Goal: Register for event/course

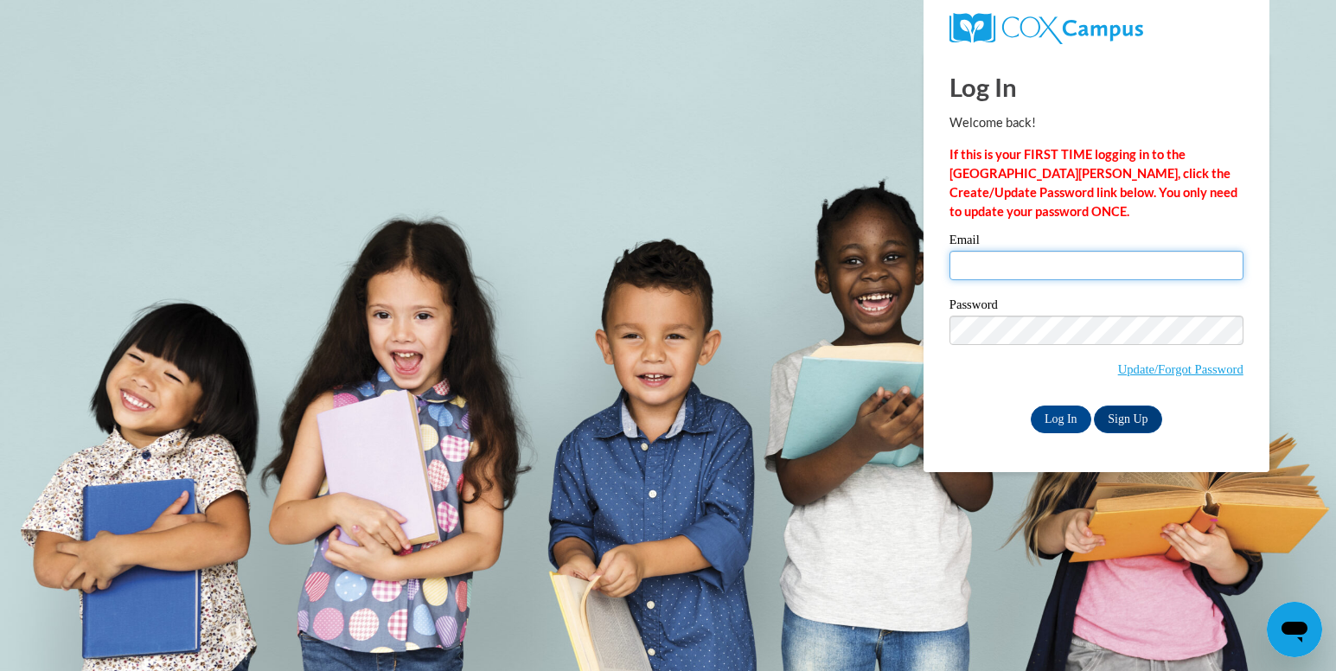
click at [1108, 259] on input "Email" at bounding box center [1096, 265] width 294 height 29
type input "laneydambra@icloud.com"
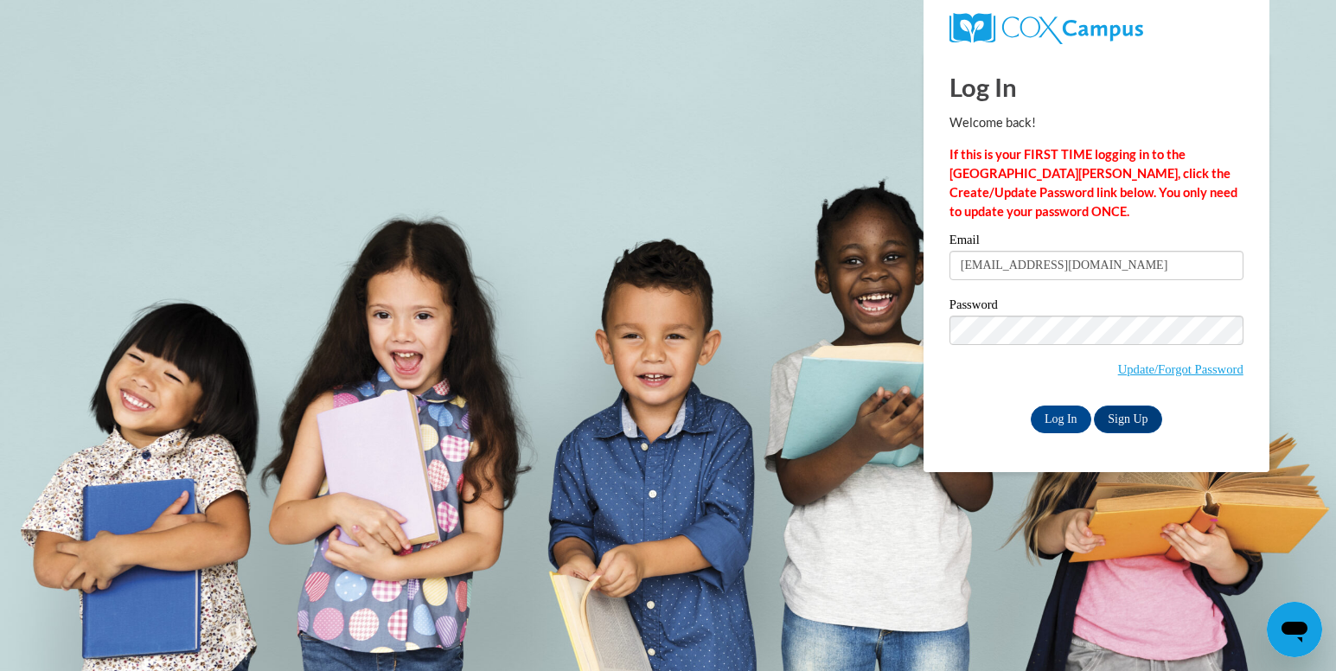
click at [1075, 343] on span "Update/Forgot Password" at bounding box center [1096, 352] width 294 height 72
click at [1031, 405] on input "Log In" at bounding box center [1061, 419] width 61 height 28
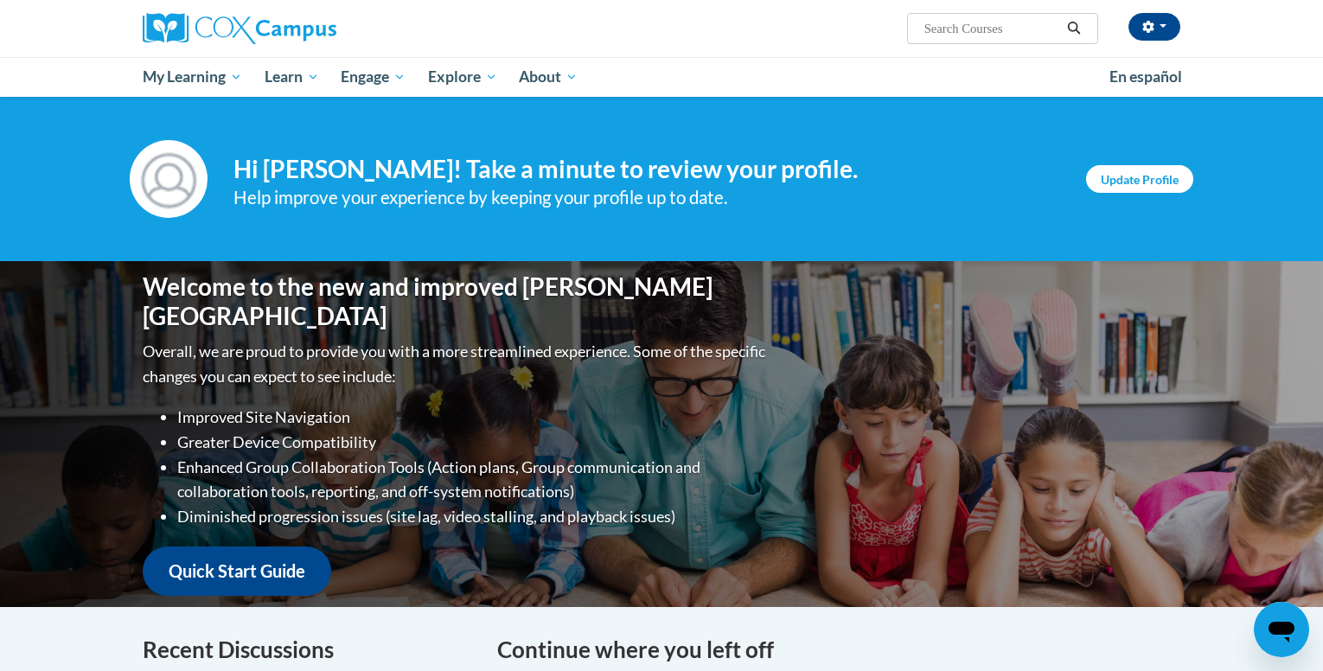
scroll to position [64, 0]
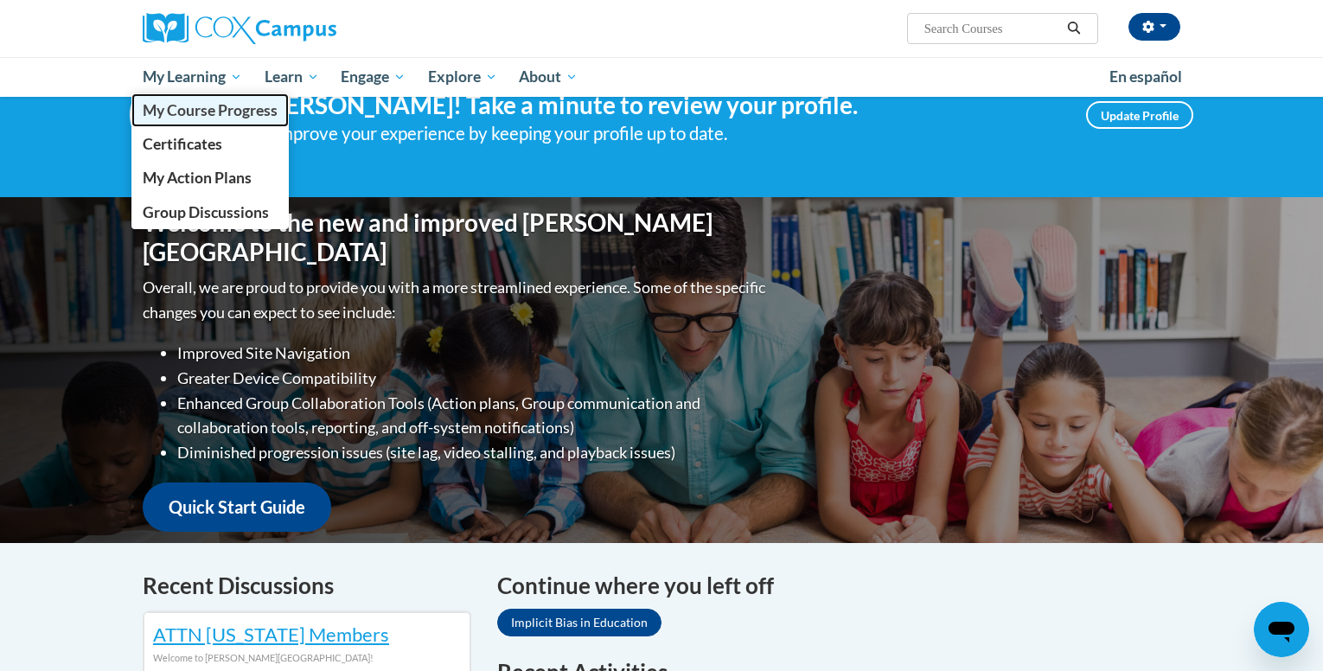
click at [218, 117] on span "My Course Progress" at bounding box center [210, 110] width 135 height 18
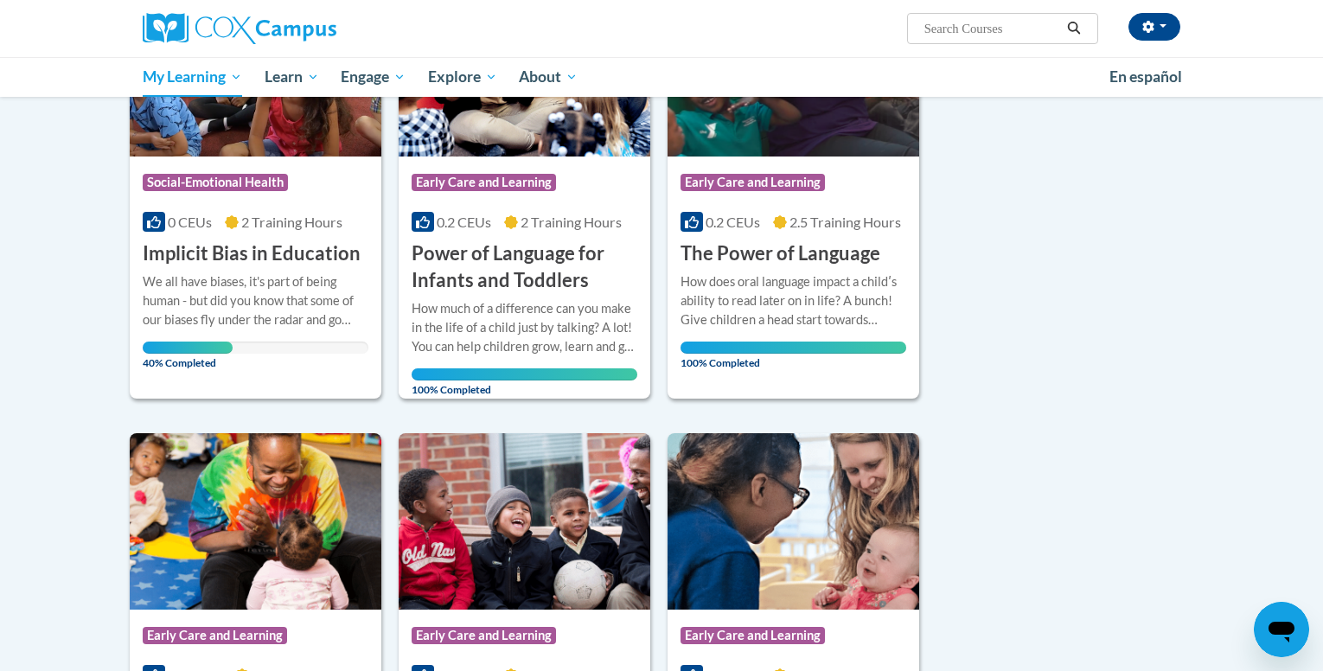
scroll to position [339, 0]
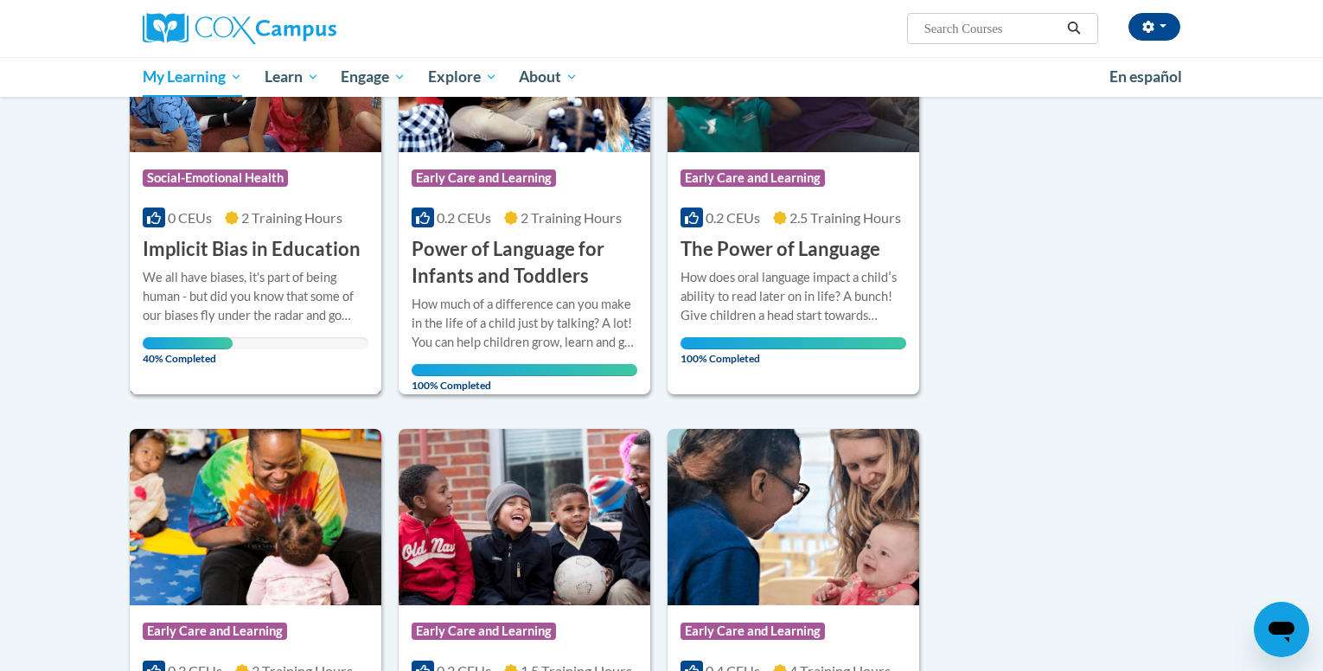
click at [237, 205] on div "Course Category: Social-Emotional Health 0 CEUs 2 Training Hours COURSE Implici…" at bounding box center [256, 207] width 252 height 111
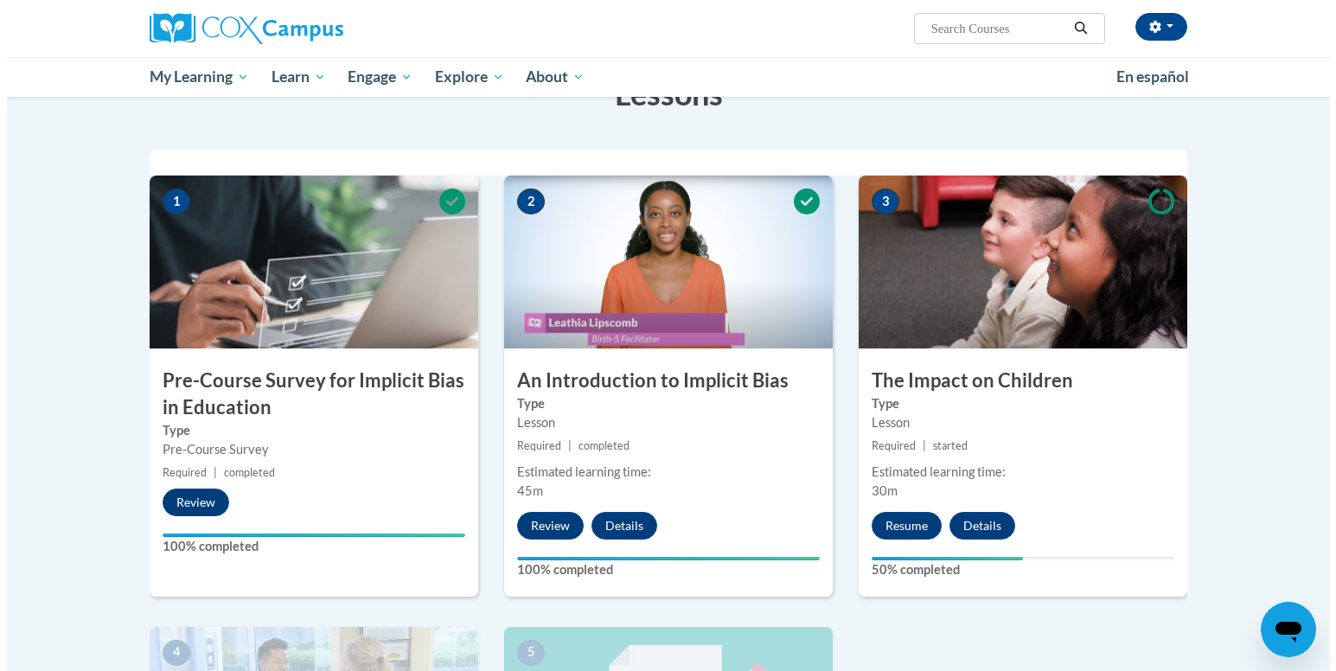
scroll to position [304, 0]
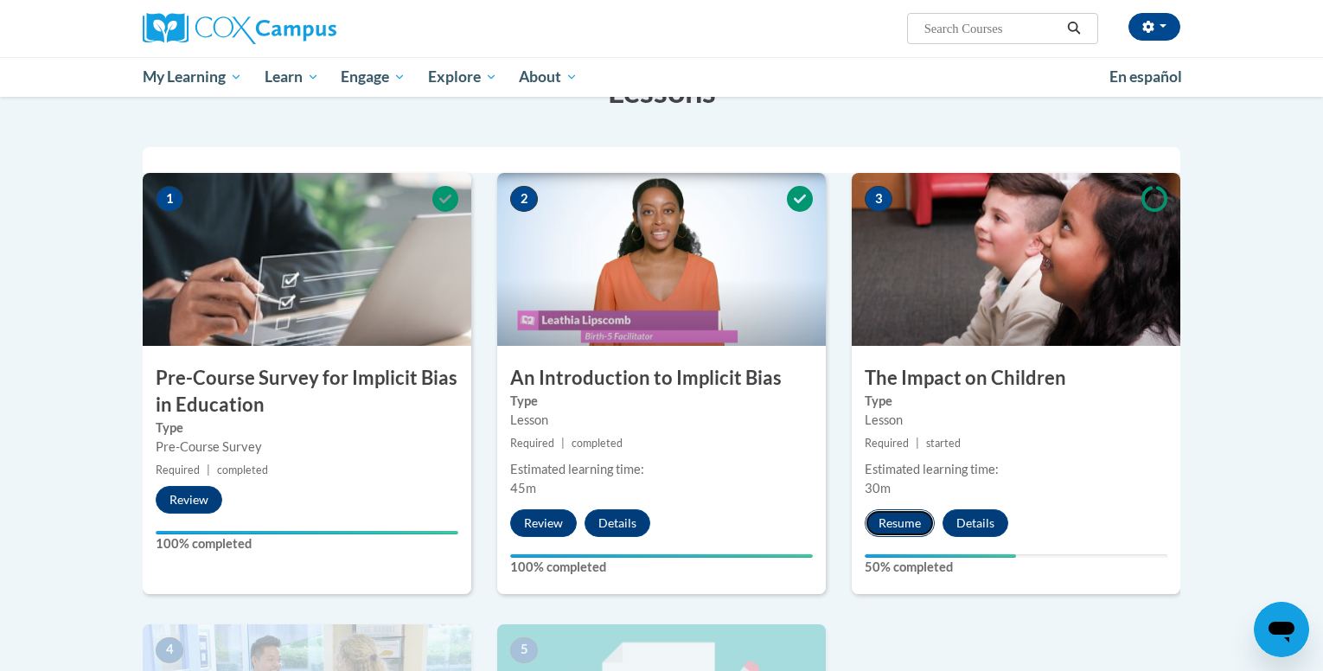
click at [892, 527] on button "Resume" at bounding box center [900, 523] width 70 height 28
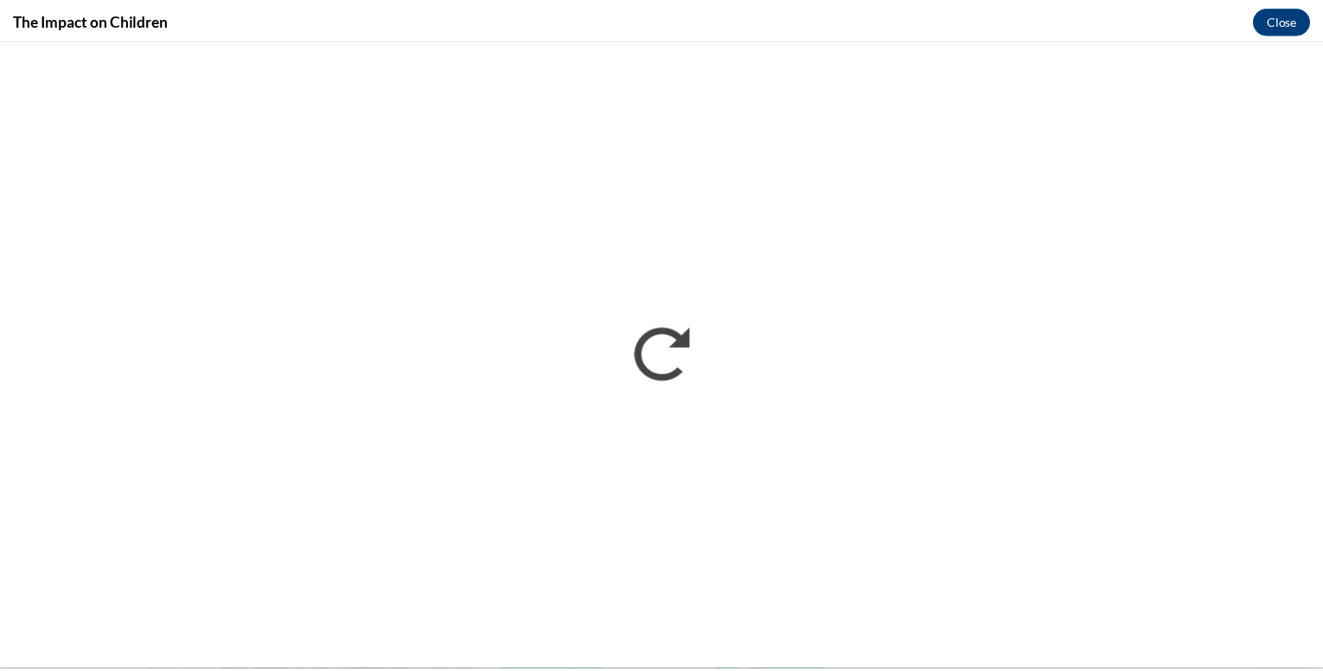
scroll to position [0, 0]
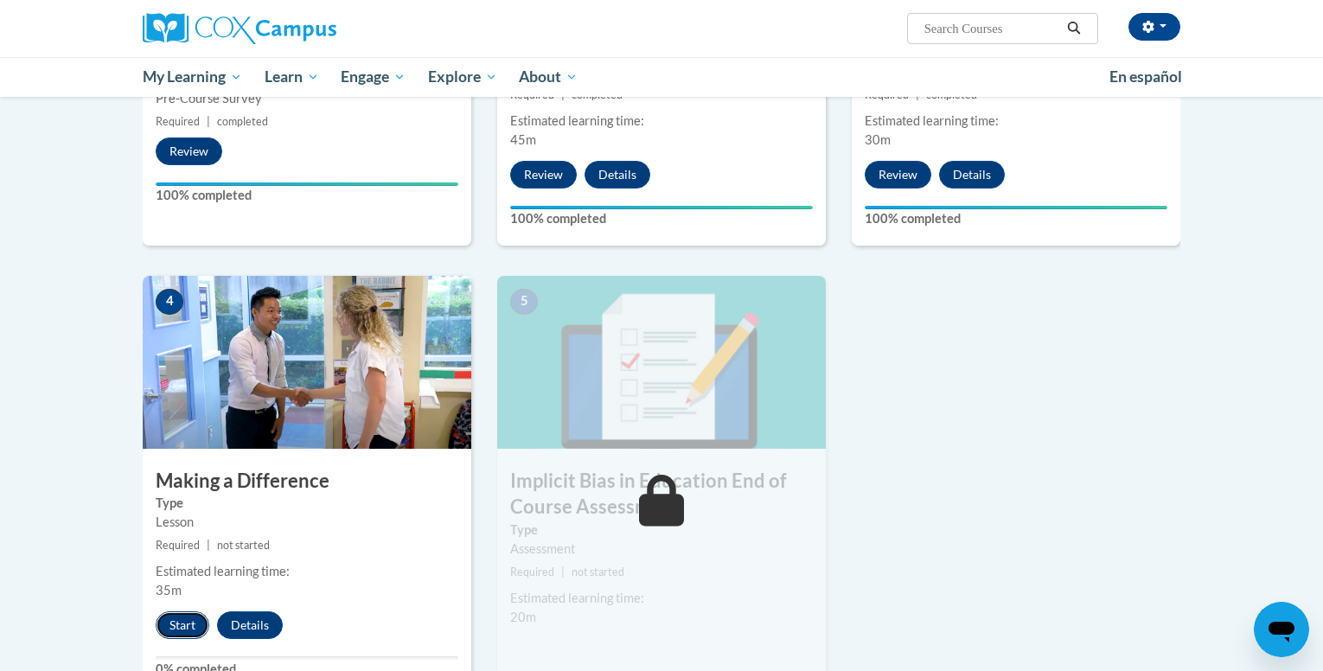
click at [183, 617] on button "Start" at bounding box center [183, 625] width 54 height 28
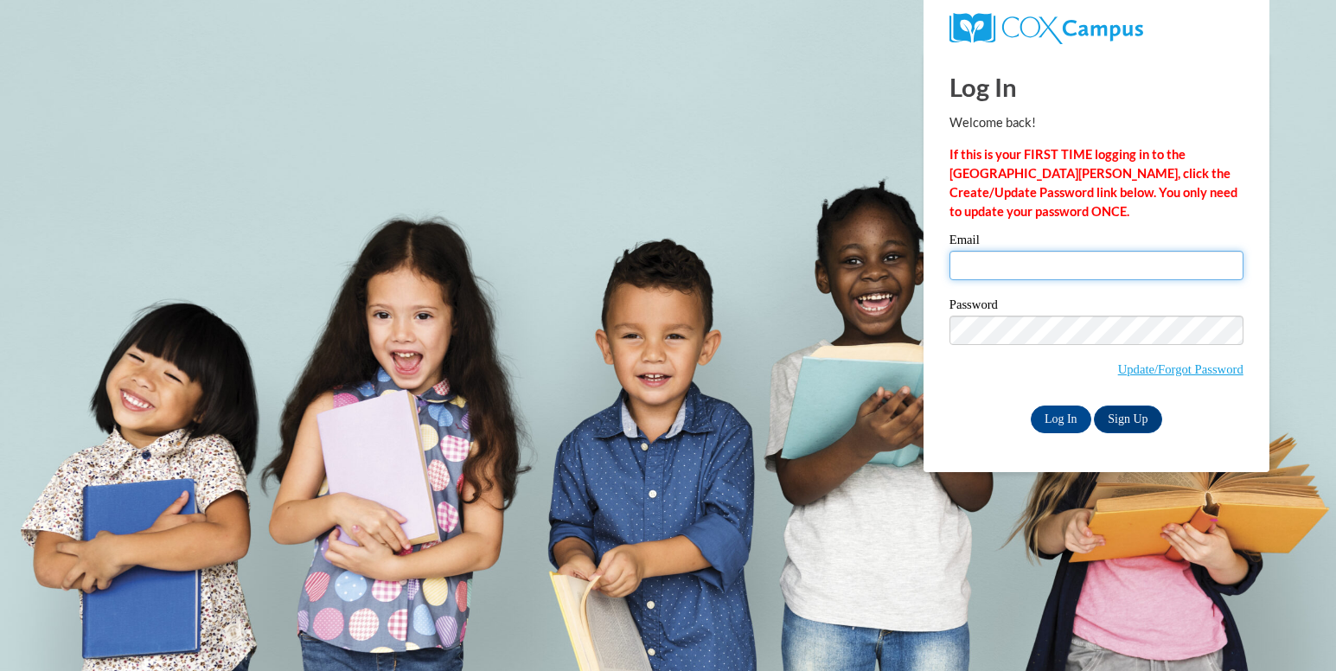
click at [1031, 261] on input "Email" at bounding box center [1096, 265] width 294 height 29
type input "cristinafrabck17@gmail.com"
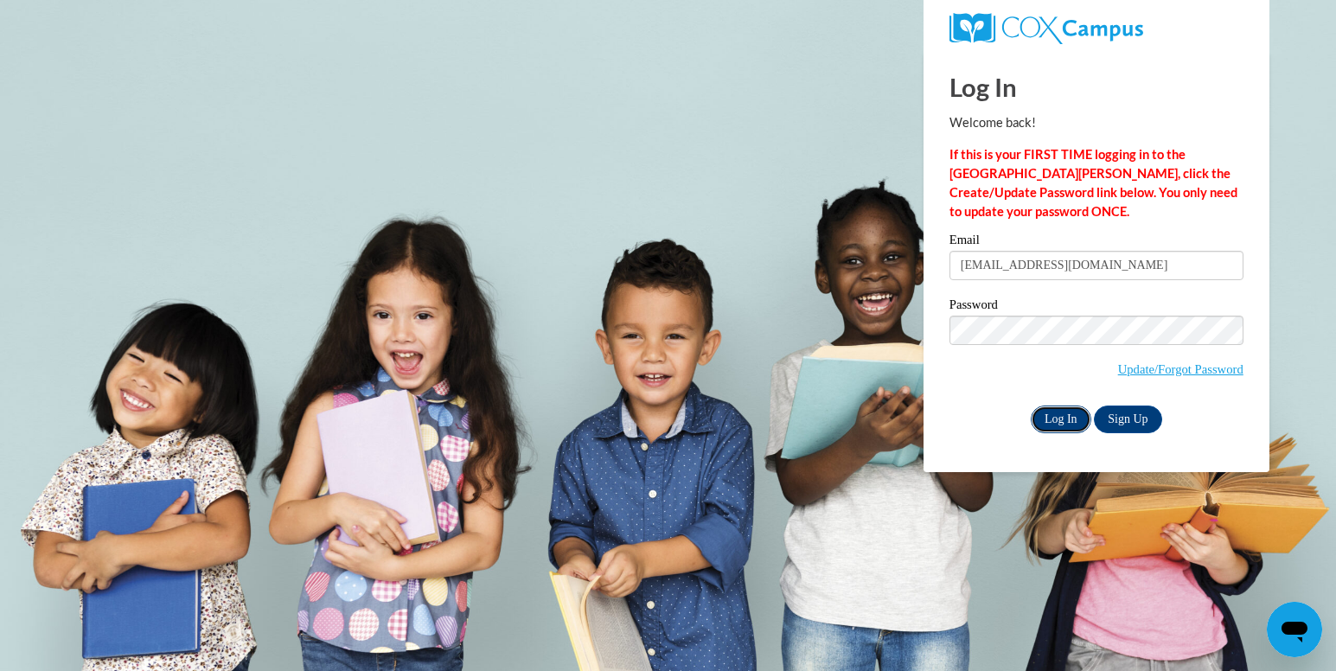
click at [1054, 412] on input "Log In" at bounding box center [1061, 419] width 61 height 28
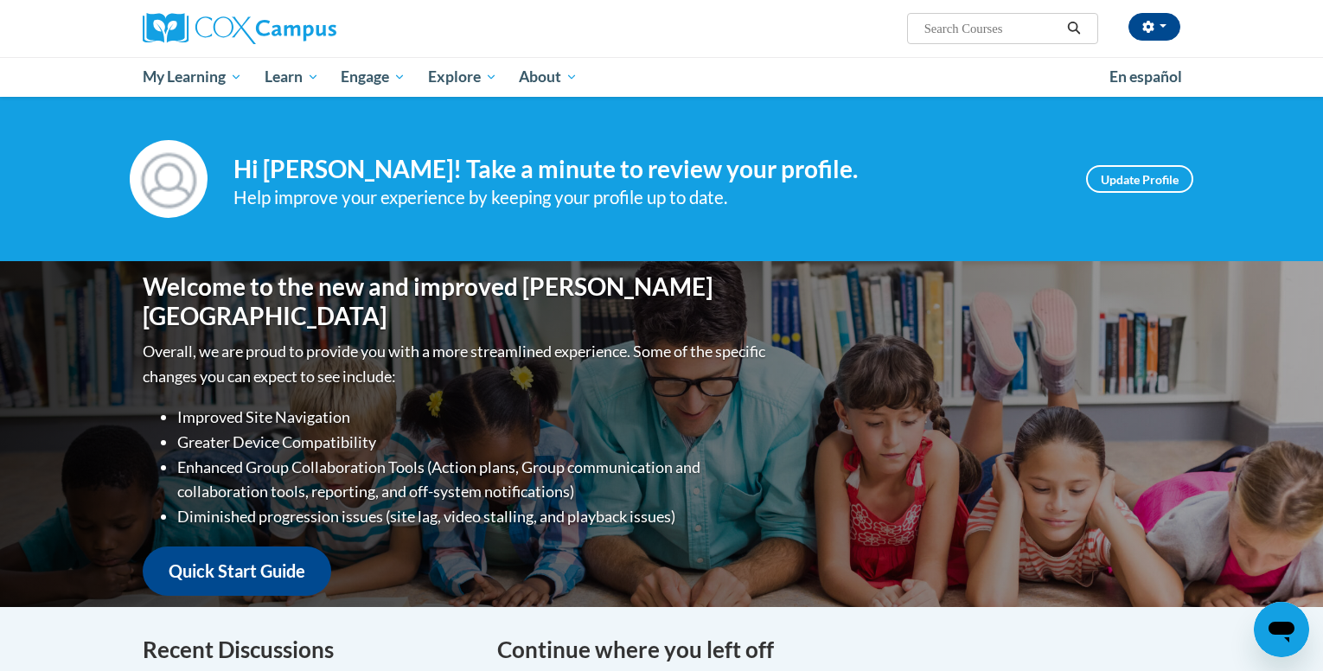
click at [967, 31] on input "Search..." at bounding box center [992, 28] width 138 height 21
type input "implicit bias in education"
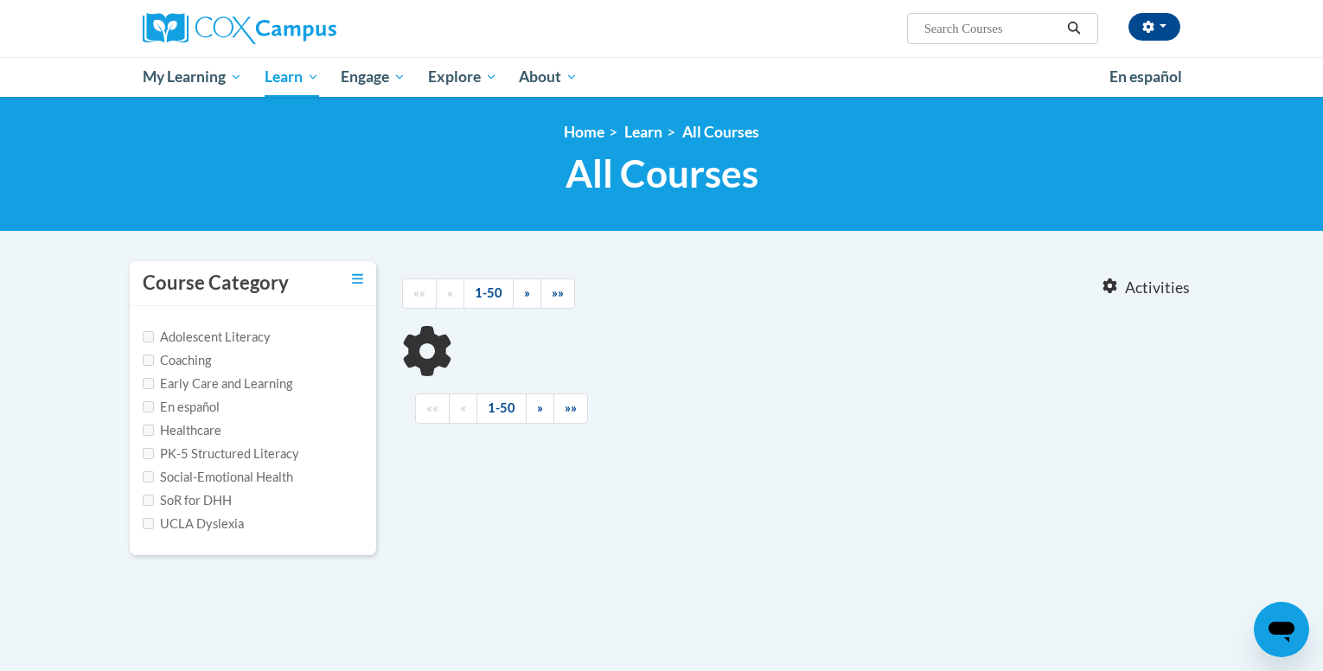
type input "implicit bias in education"
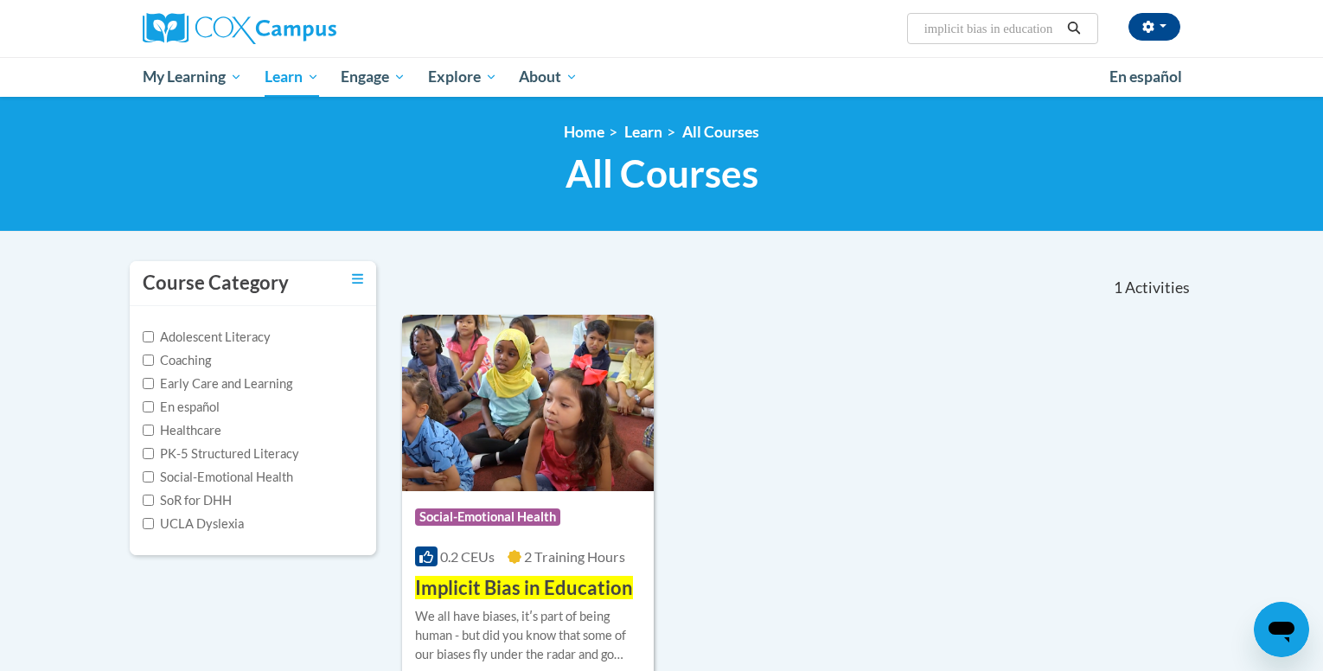
click at [564, 427] on img at bounding box center [528, 403] width 252 height 176
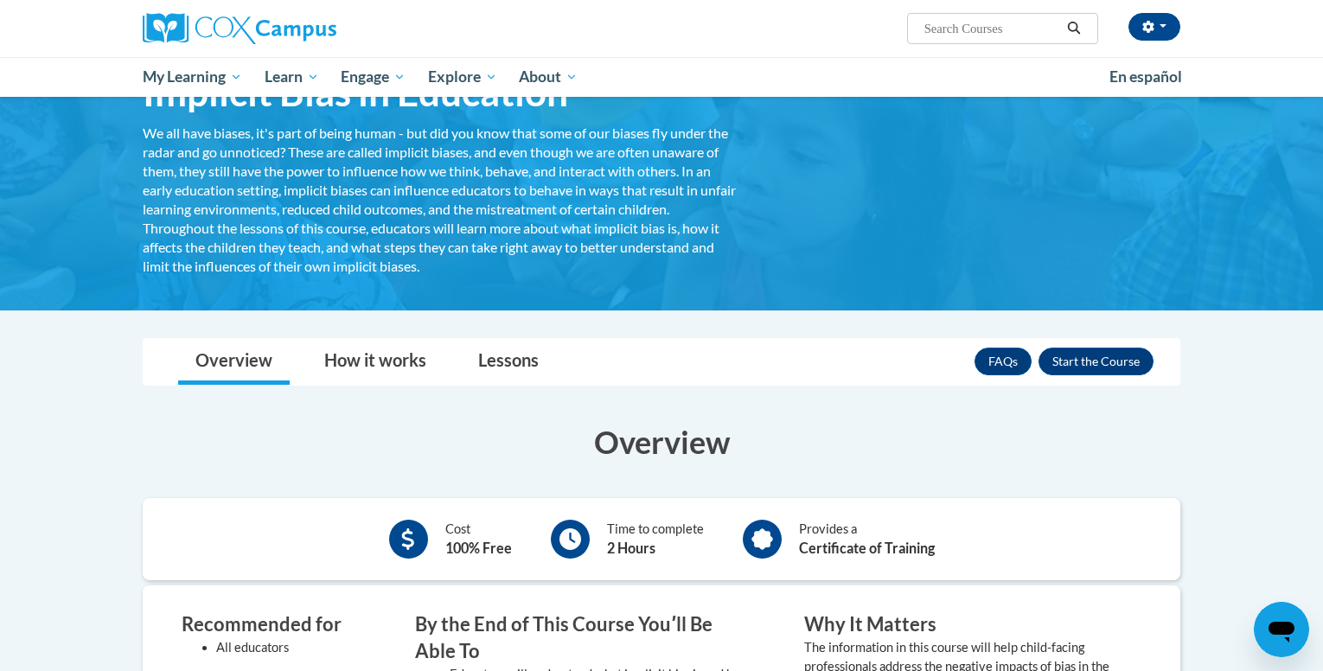
scroll to position [108, 0]
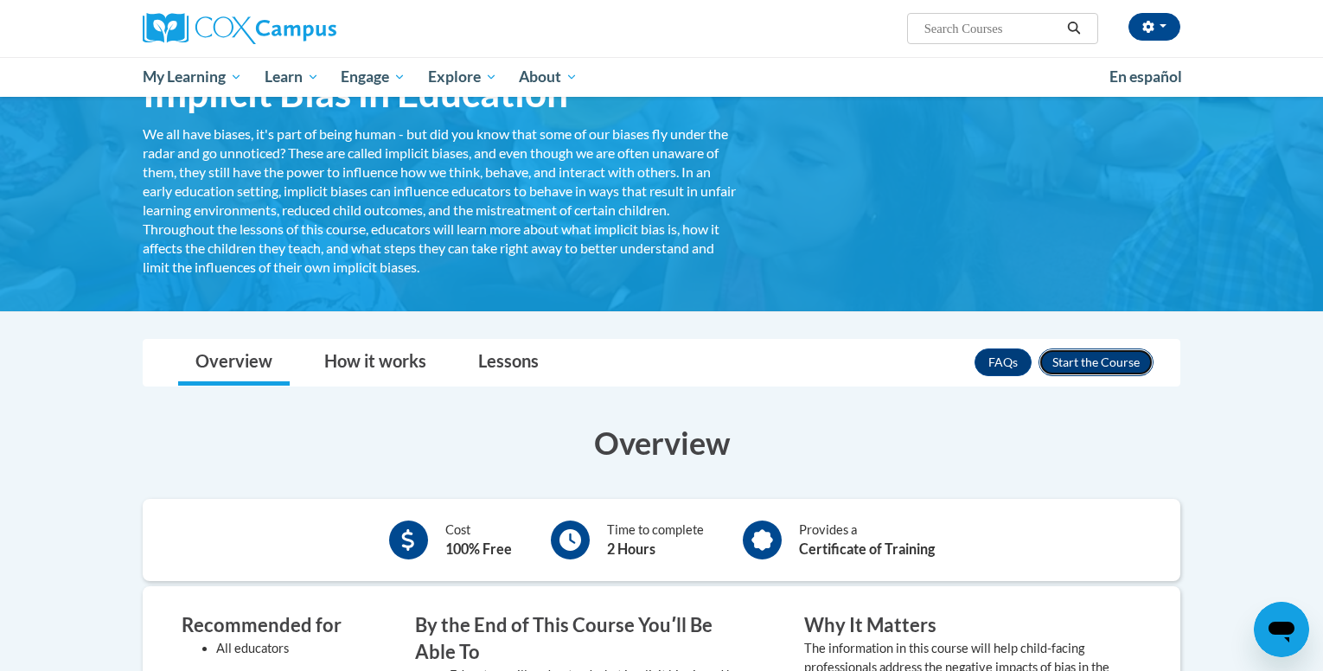
click at [1125, 361] on button "Enroll" at bounding box center [1095, 362] width 115 height 28
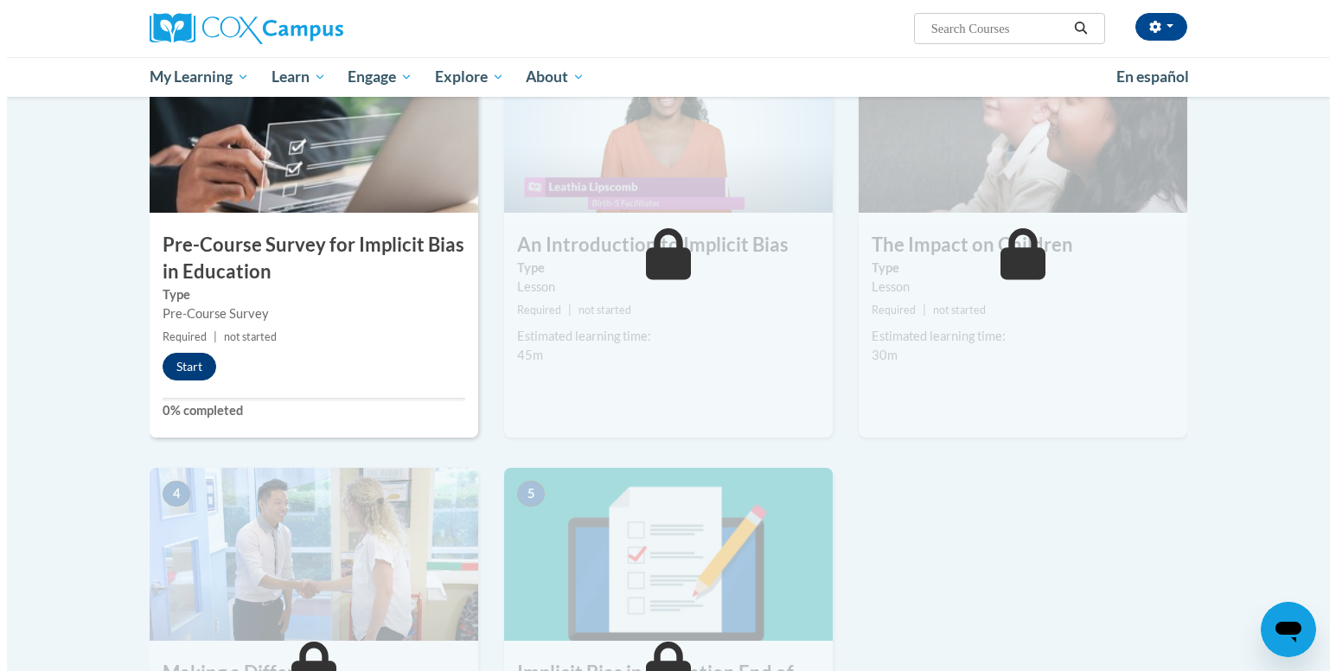
scroll to position [437, 0]
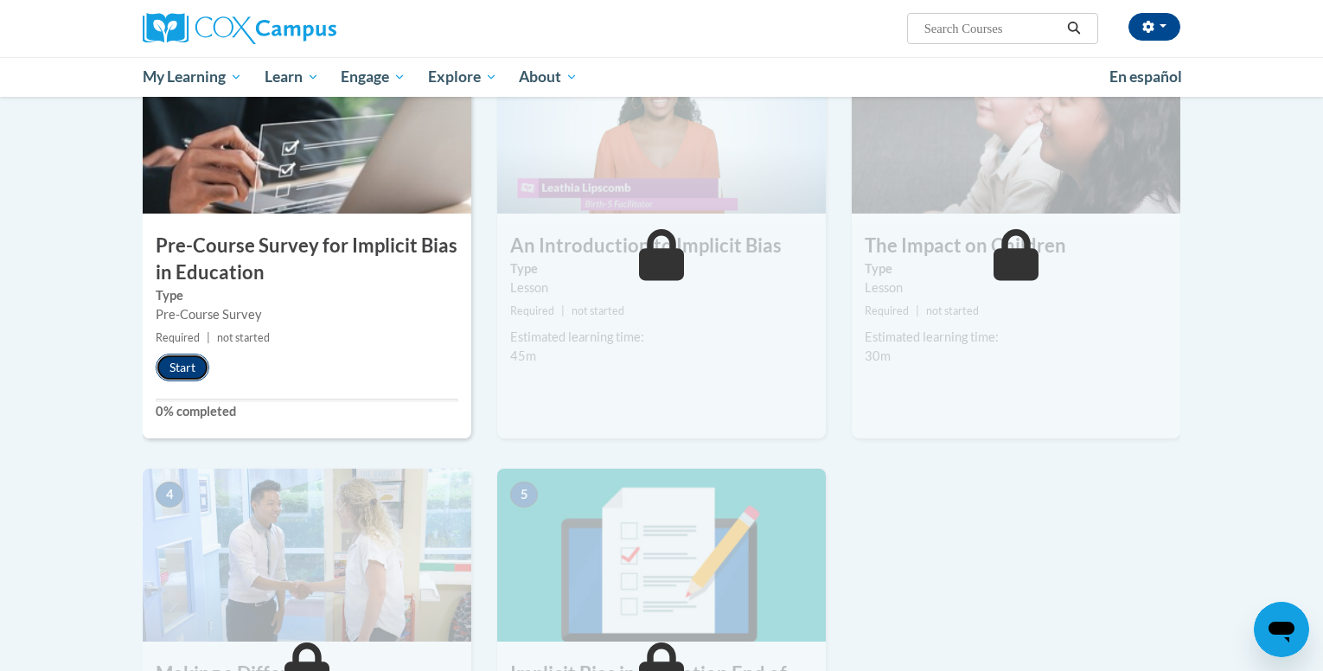
click at [188, 374] on button "Start" at bounding box center [183, 368] width 54 height 28
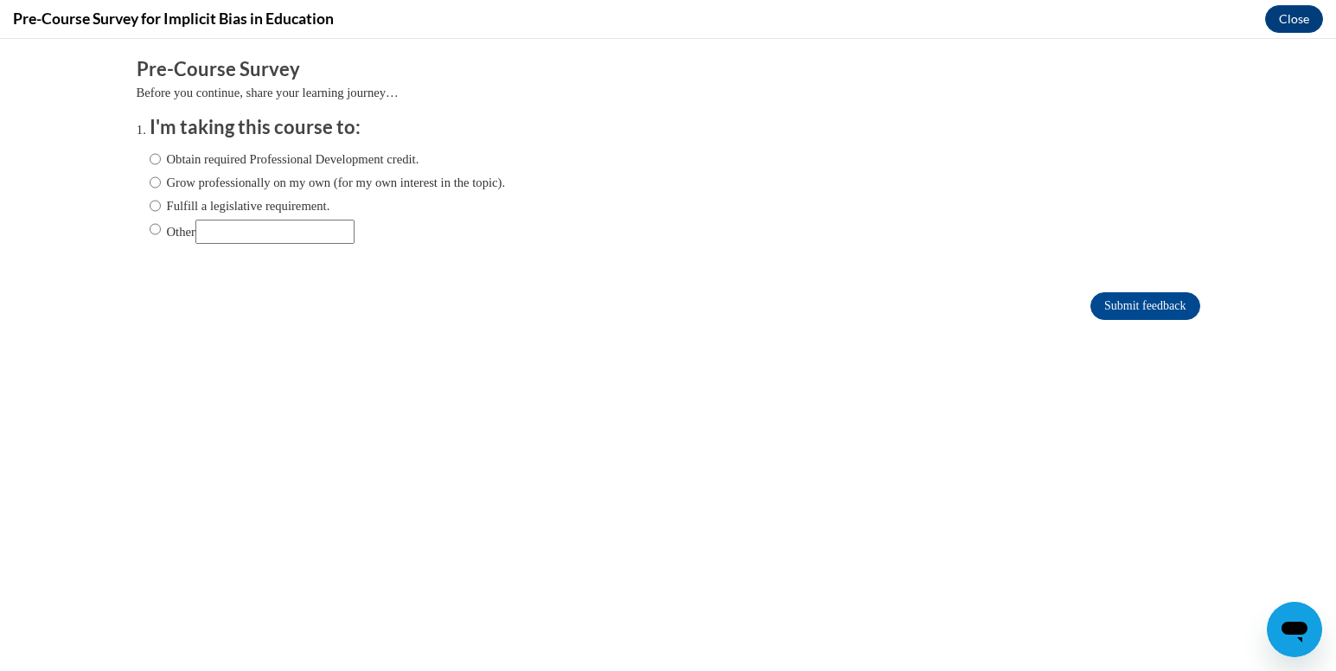
scroll to position [0, 0]
click at [237, 160] on label "Obtain required Professional Development credit." at bounding box center [285, 159] width 270 height 19
click at [161, 160] on input "Obtain required Professional Development credit." at bounding box center [155, 159] width 11 height 19
radio input "true"
click at [1171, 310] on input "Submit feedback" at bounding box center [1144, 306] width 109 height 28
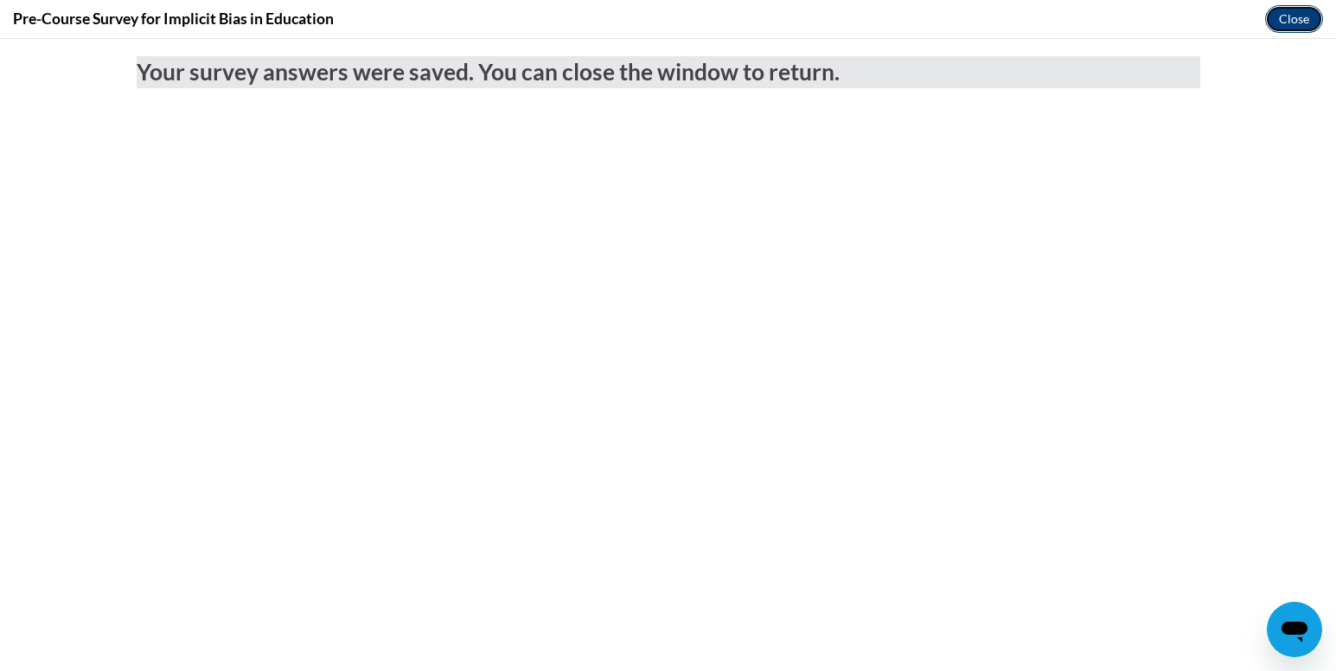
click at [1296, 13] on button "Close" at bounding box center [1294, 19] width 58 height 28
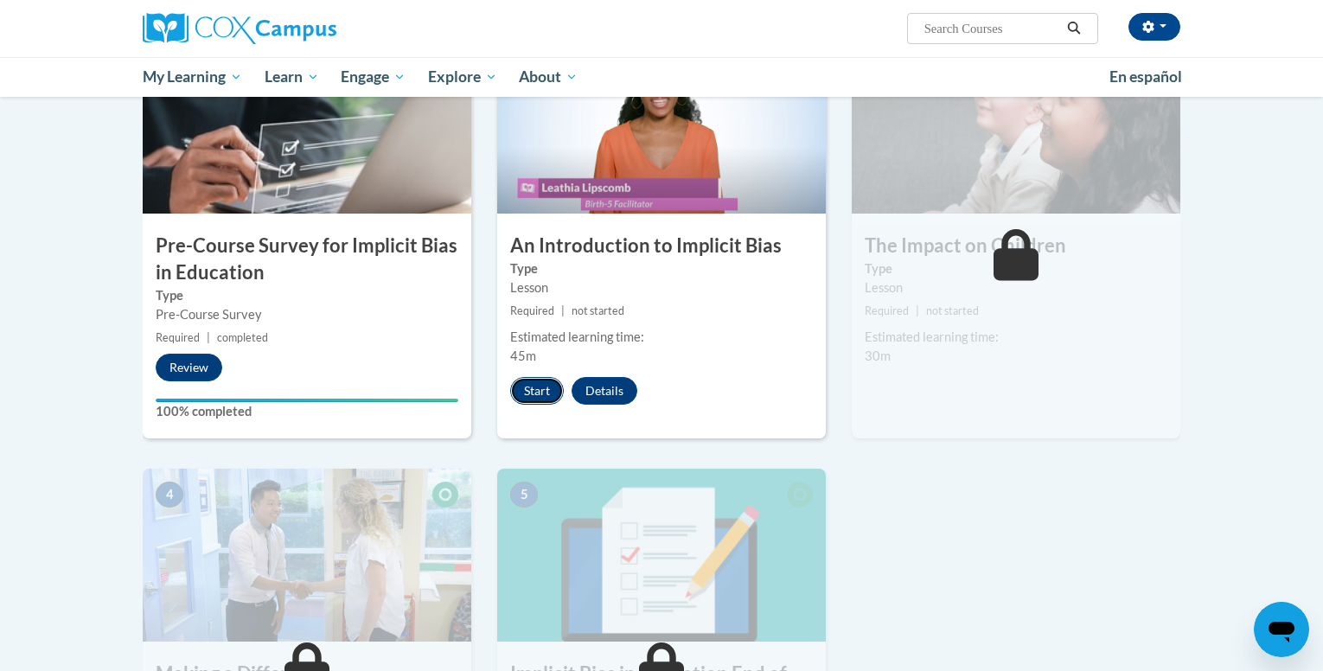
click at [531, 387] on button "Start" at bounding box center [537, 391] width 54 height 28
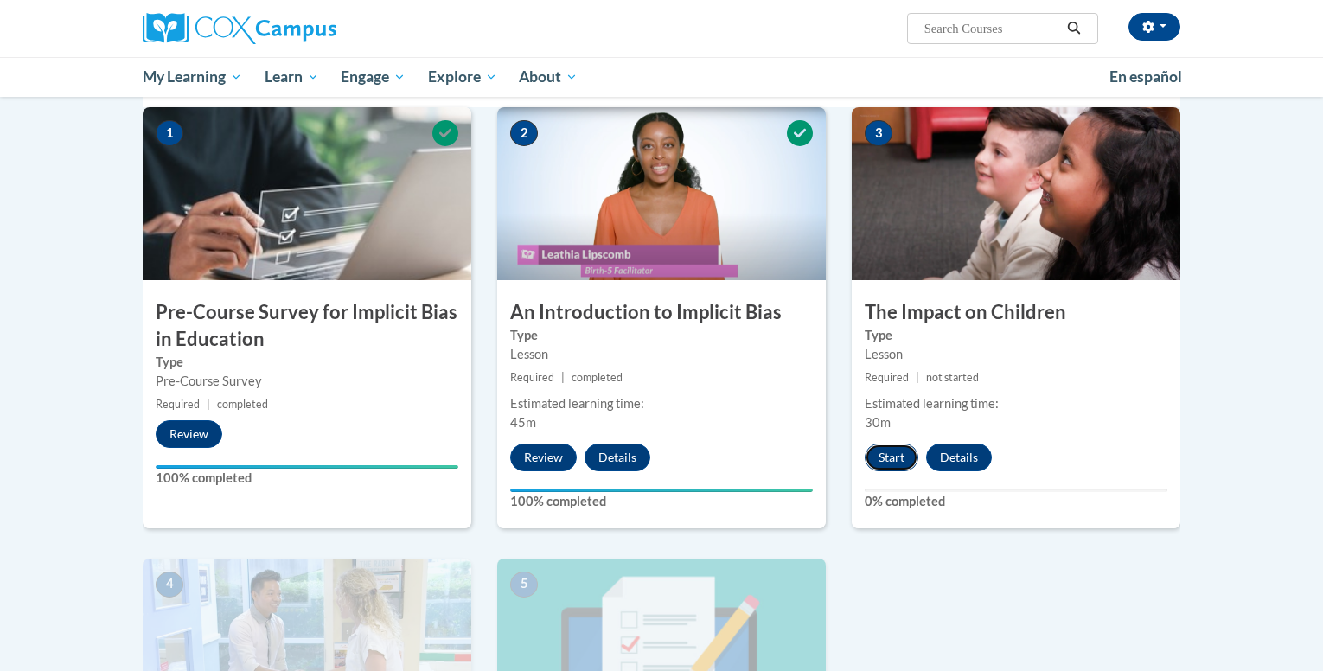
click at [884, 463] on button "Start" at bounding box center [892, 458] width 54 height 28
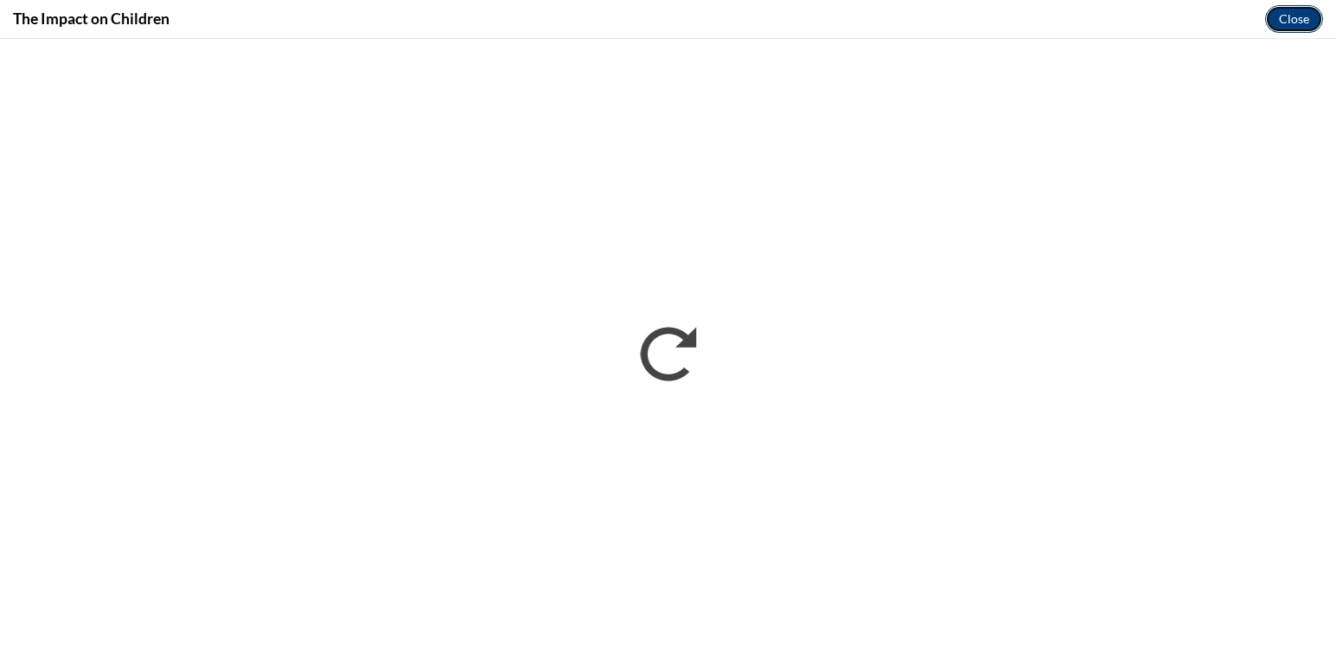
click at [1302, 15] on button "Close" at bounding box center [1294, 19] width 58 height 28
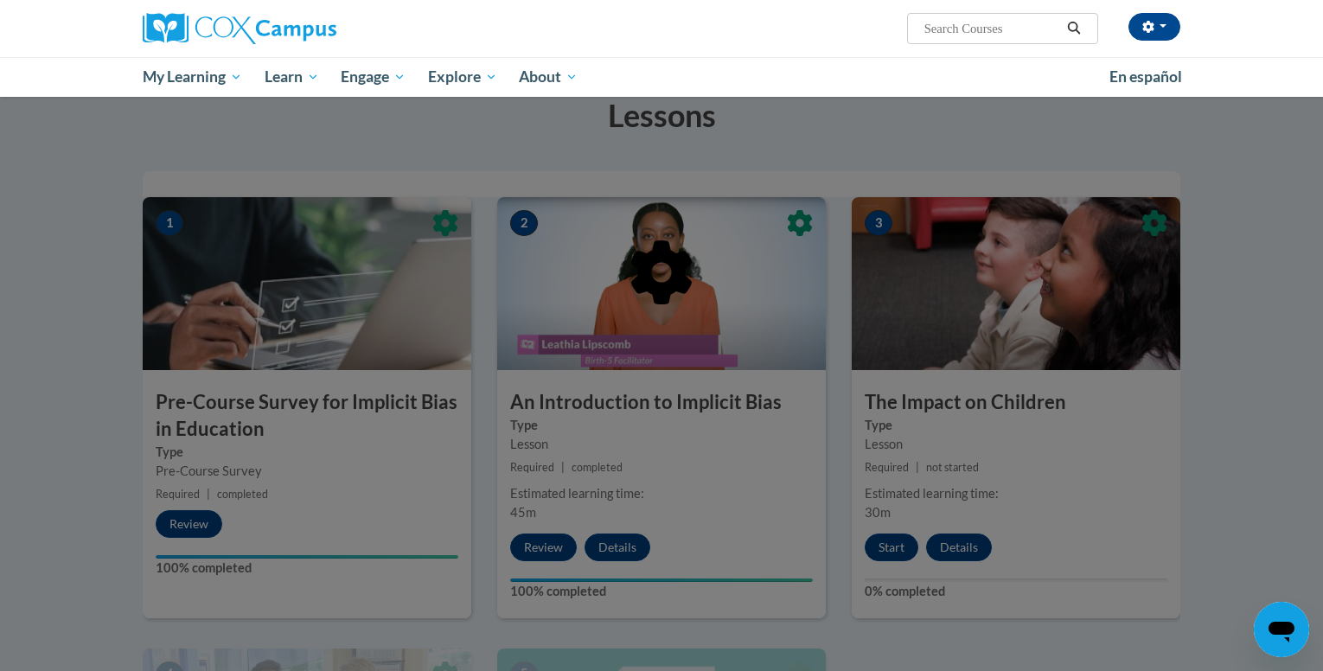
scroll to position [282, 0]
click at [1152, 22] on icon "button" at bounding box center [1148, 27] width 12 height 12
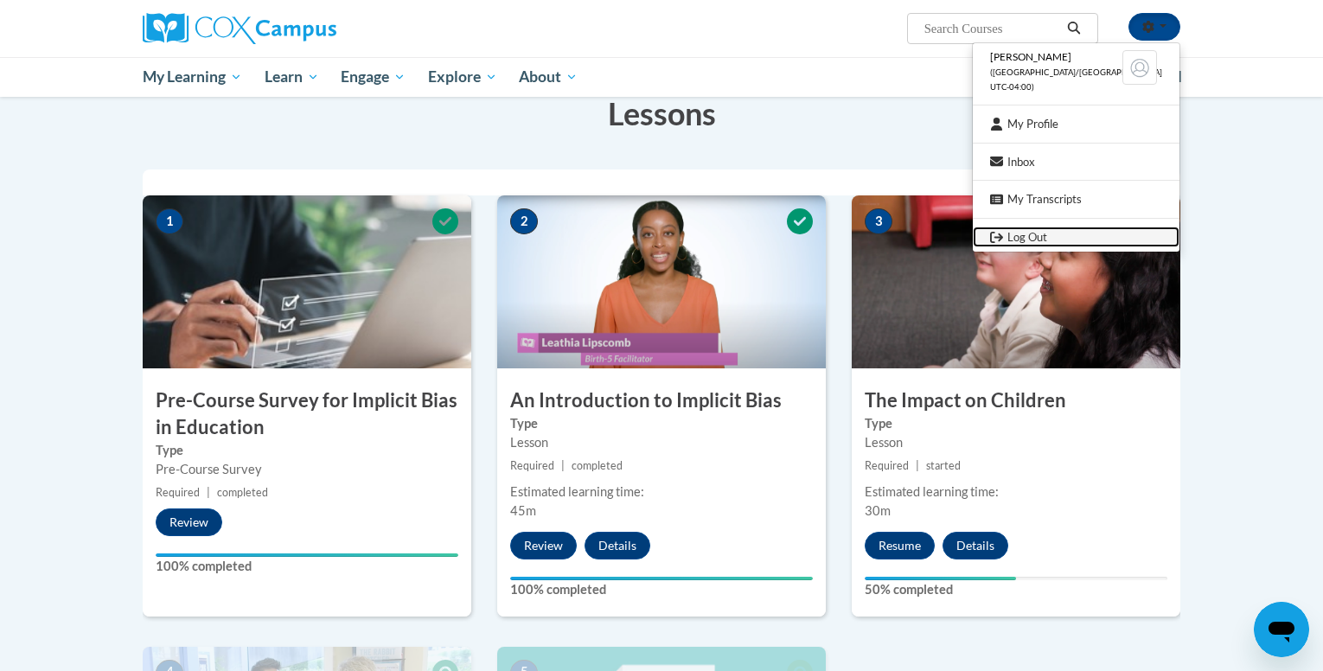
click at [1057, 235] on link "Log Out" at bounding box center [1076, 238] width 207 height 22
